Goal: Information Seeking & Learning: Learn about a topic

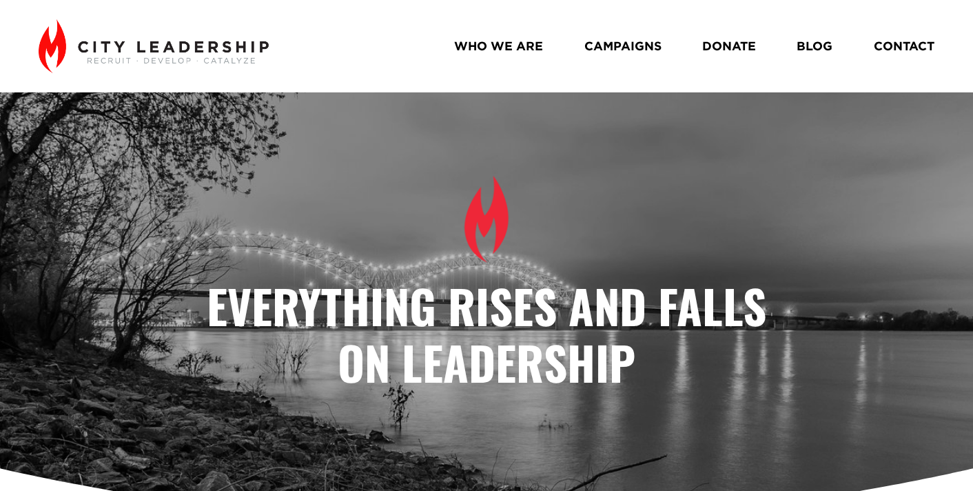
click at [815, 44] on link "BLOG" at bounding box center [815, 46] width 36 height 24
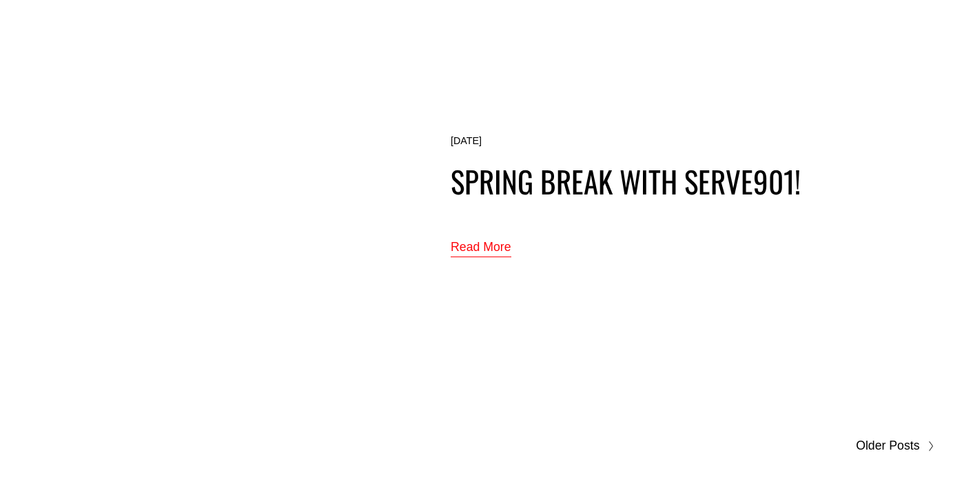
scroll to position [7325, 0]
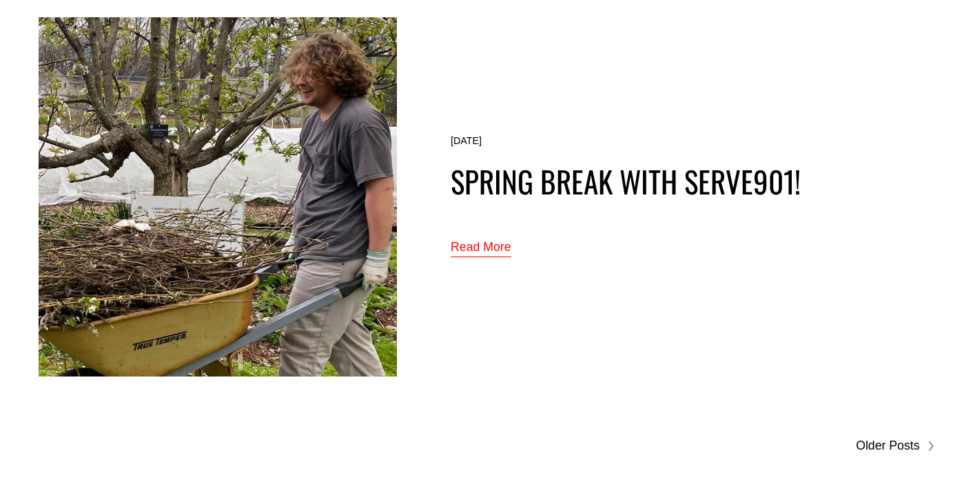
drag, startPoint x: 882, startPoint y: 440, endPoint x: 863, endPoint y: 437, distance: 18.8
click at [882, 440] on span "Older Posts" at bounding box center [887, 446] width 63 height 22
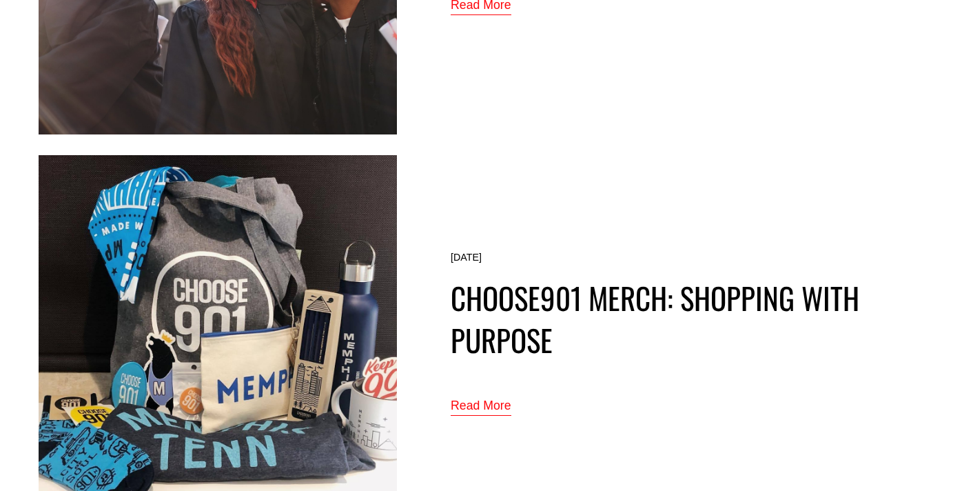
scroll to position [3563, 0]
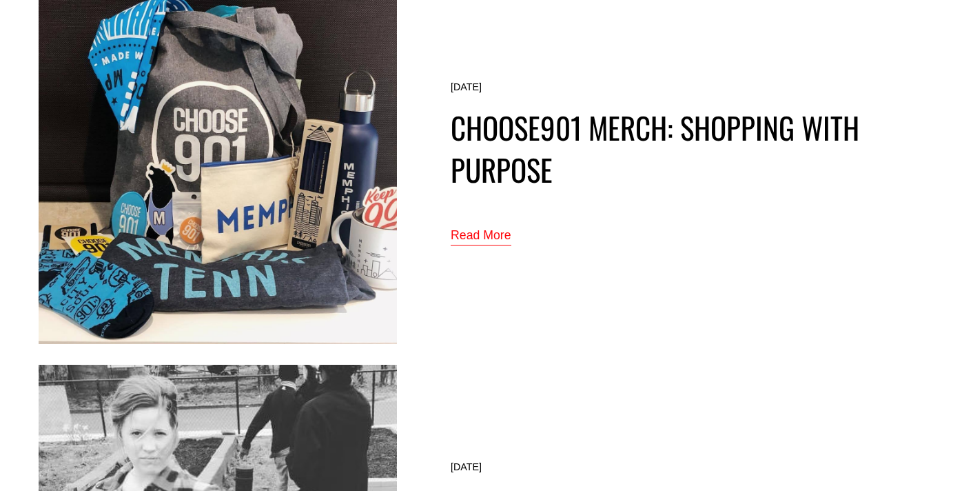
click at [489, 231] on link "Read More" at bounding box center [481, 236] width 61 height 23
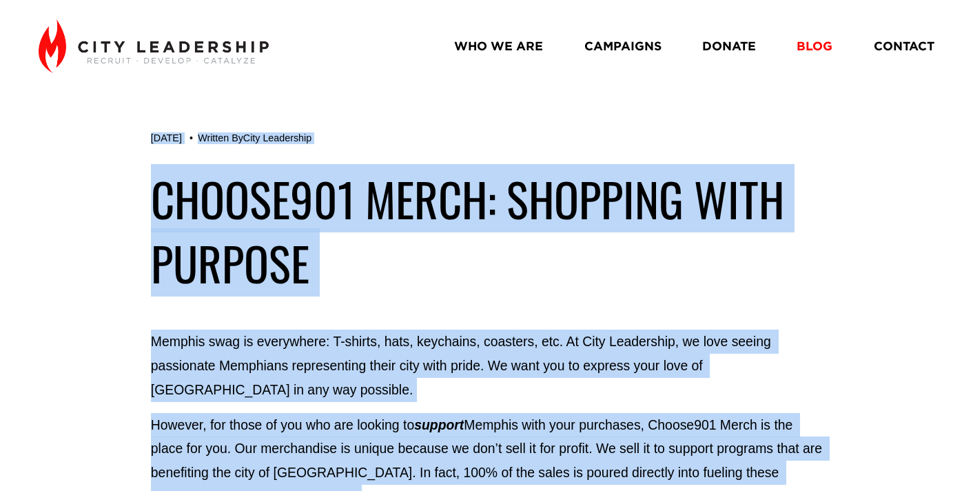
drag, startPoint x: 321, startPoint y: 250, endPoint x: 153, endPoint y: 204, distance: 174.2
copy div "Loremi364 Dolor: Sitametc Adip Elitsed Doe 95 Tempori Ut Labo Etdolorema Aliqua…"
